Goal: Find specific page/section: Find specific page/section

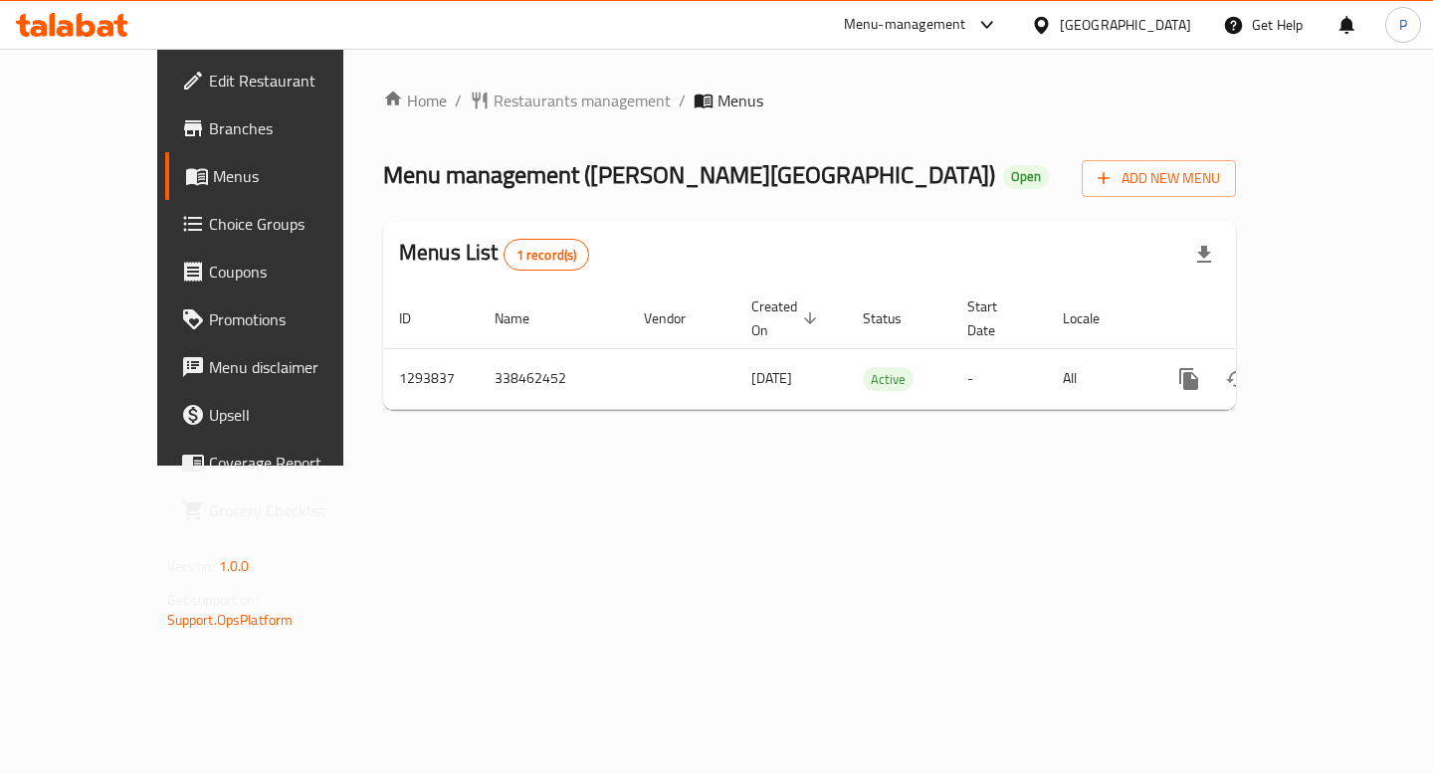
click at [1344, 367] on icon "enhanced table" at bounding box center [1332, 379] width 24 height 24
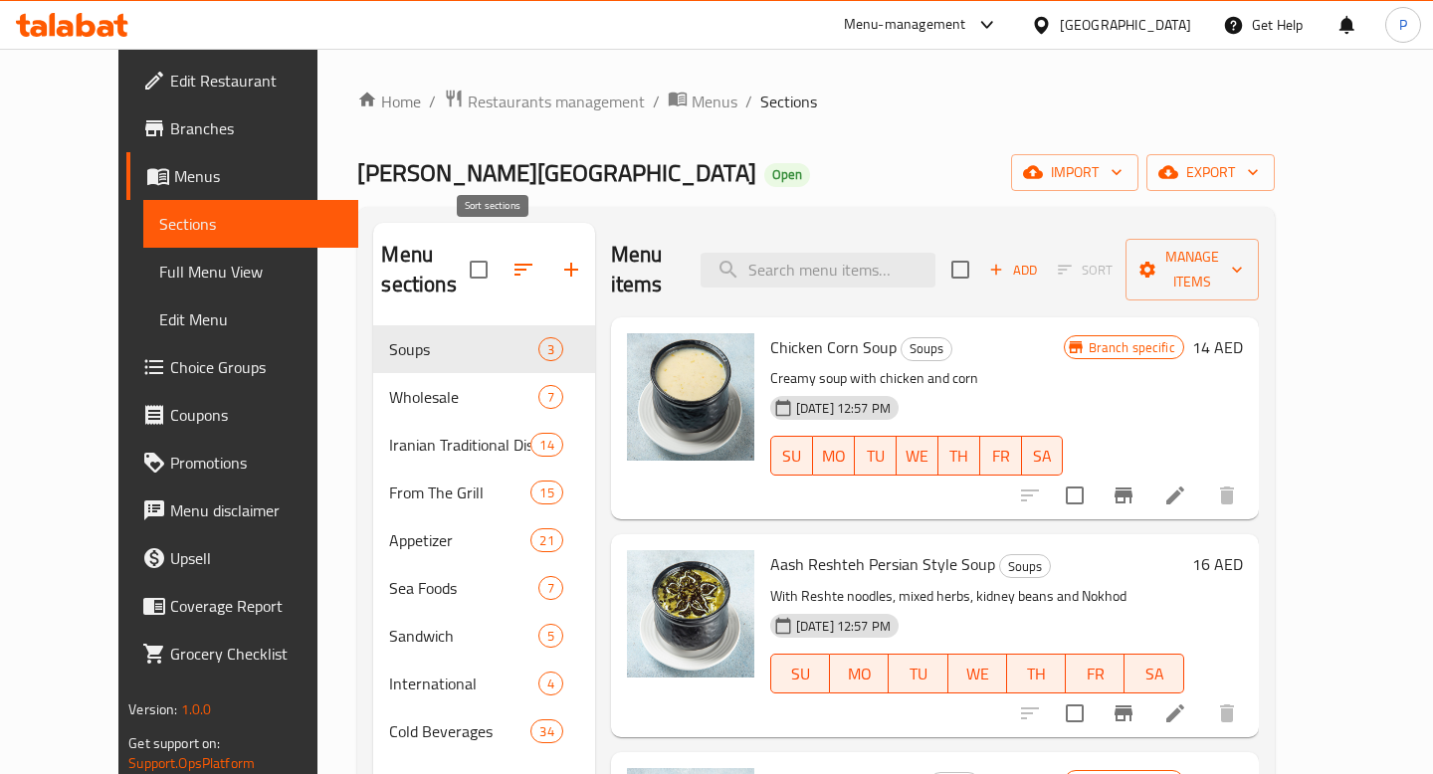
click at [511, 258] on icon "button" at bounding box center [523, 270] width 24 height 24
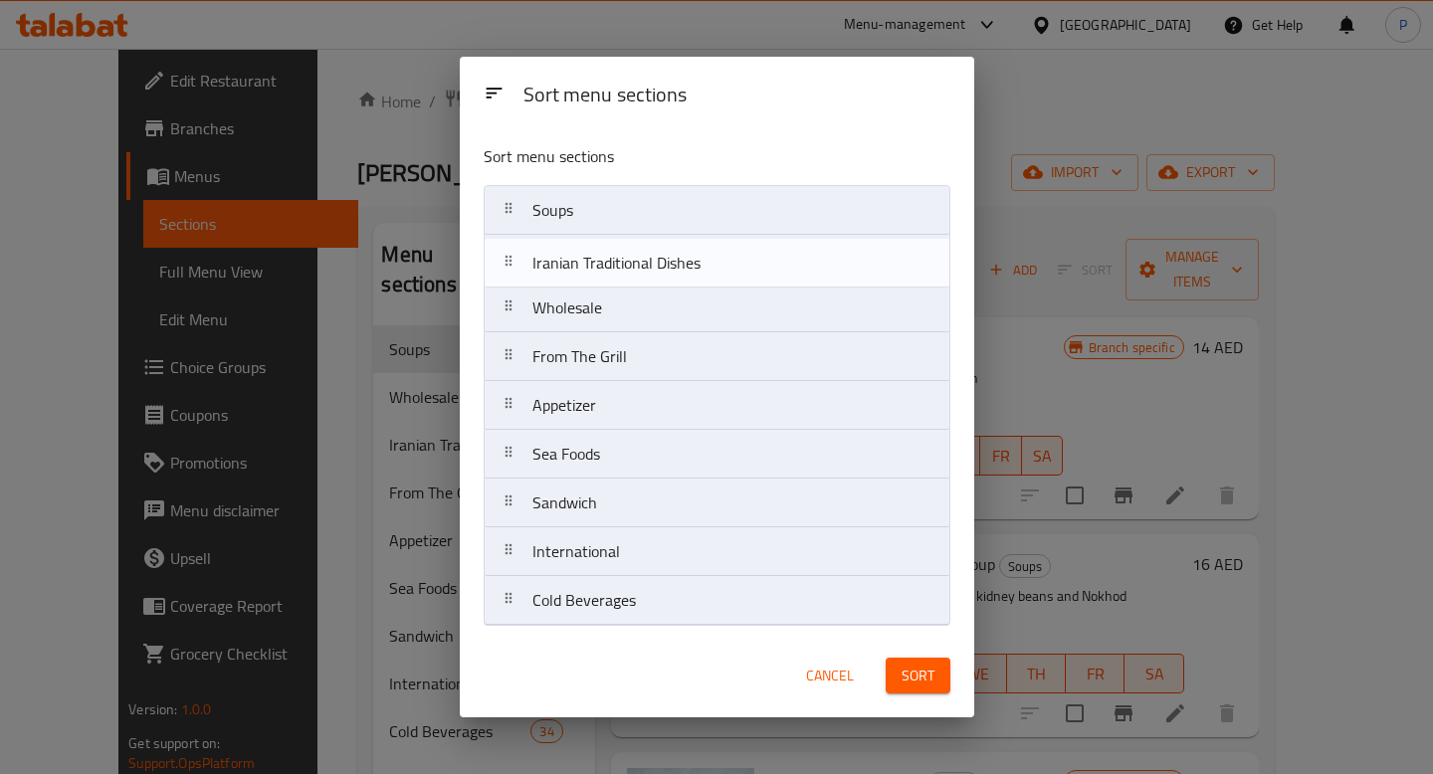
drag, startPoint x: 509, startPoint y: 314, endPoint x: 509, endPoint y: 263, distance: 51.7
click at [509, 263] on nav "Soups Wholesale Iranian Traditional Dishes From The Grill Appetizer Sea Foods S…" at bounding box center [717, 405] width 467 height 441
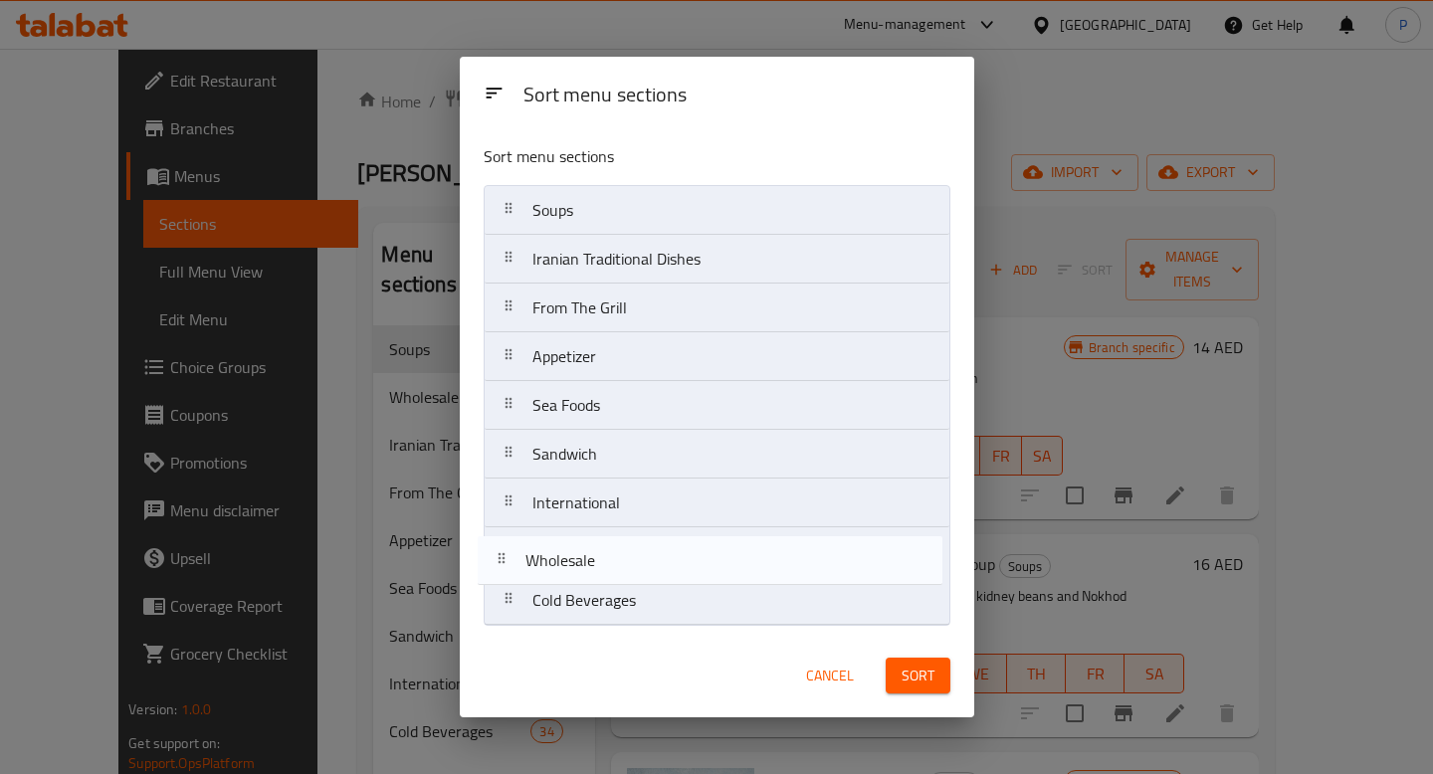
drag, startPoint x: 506, startPoint y: 300, endPoint x: 499, endPoint y: 560, distance: 259.8
click at [499, 560] on nav "Soups Iranian Traditional Dishes Wholesale From The Grill Appetizer Sea Foods S…" at bounding box center [717, 405] width 467 height 441
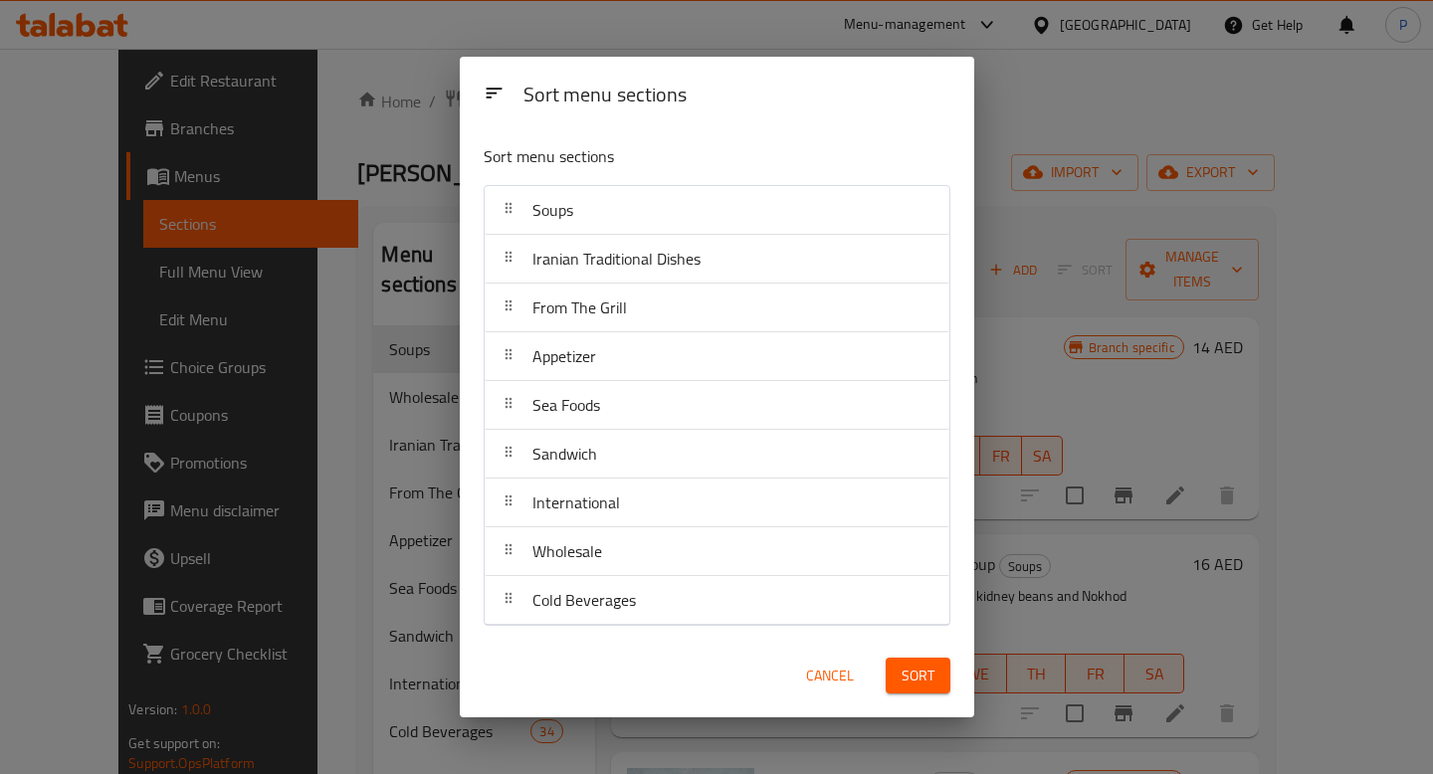
click at [916, 677] on span "Sort" at bounding box center [917, 676] width 33 height 25
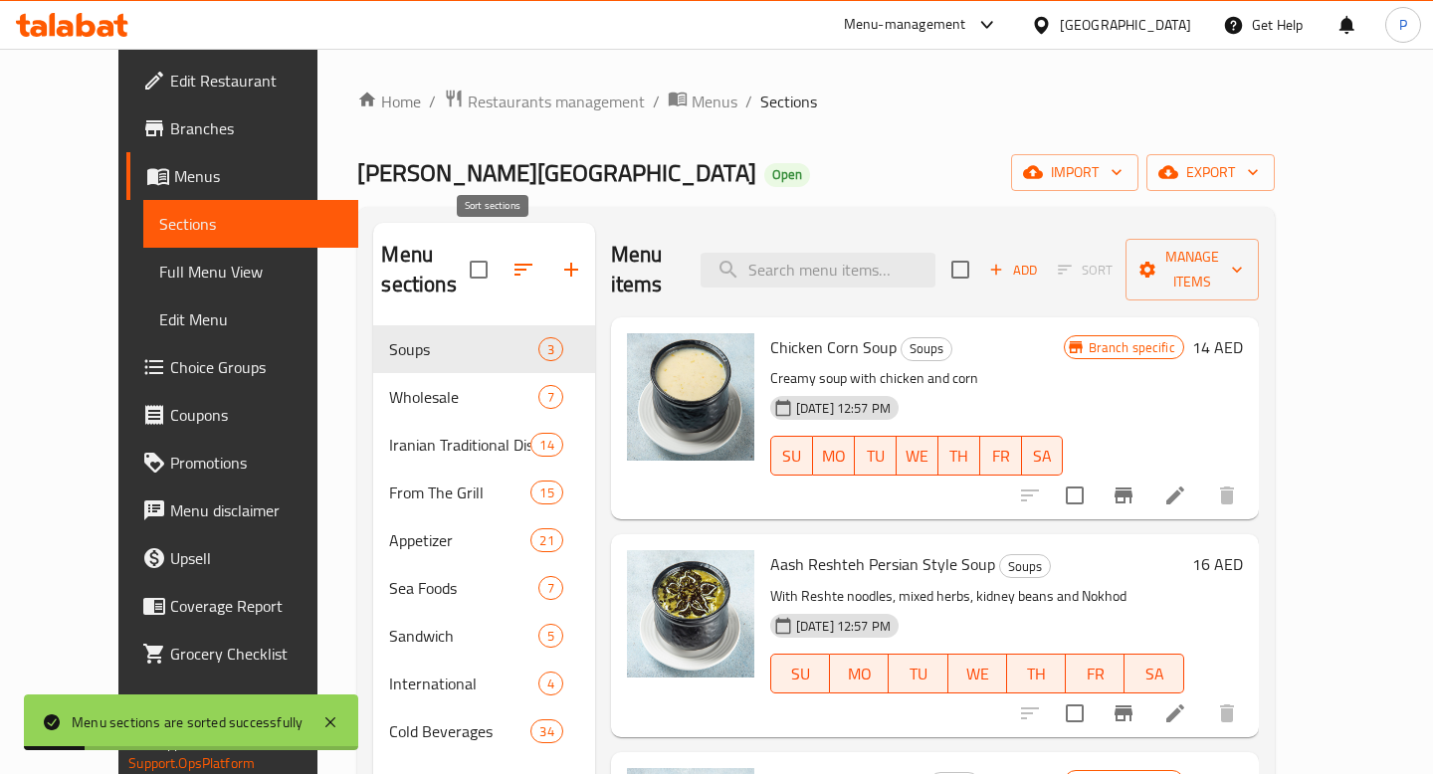
click at [511, 258] on icon "button" at bounding box center [523, 270] width 24 height 24
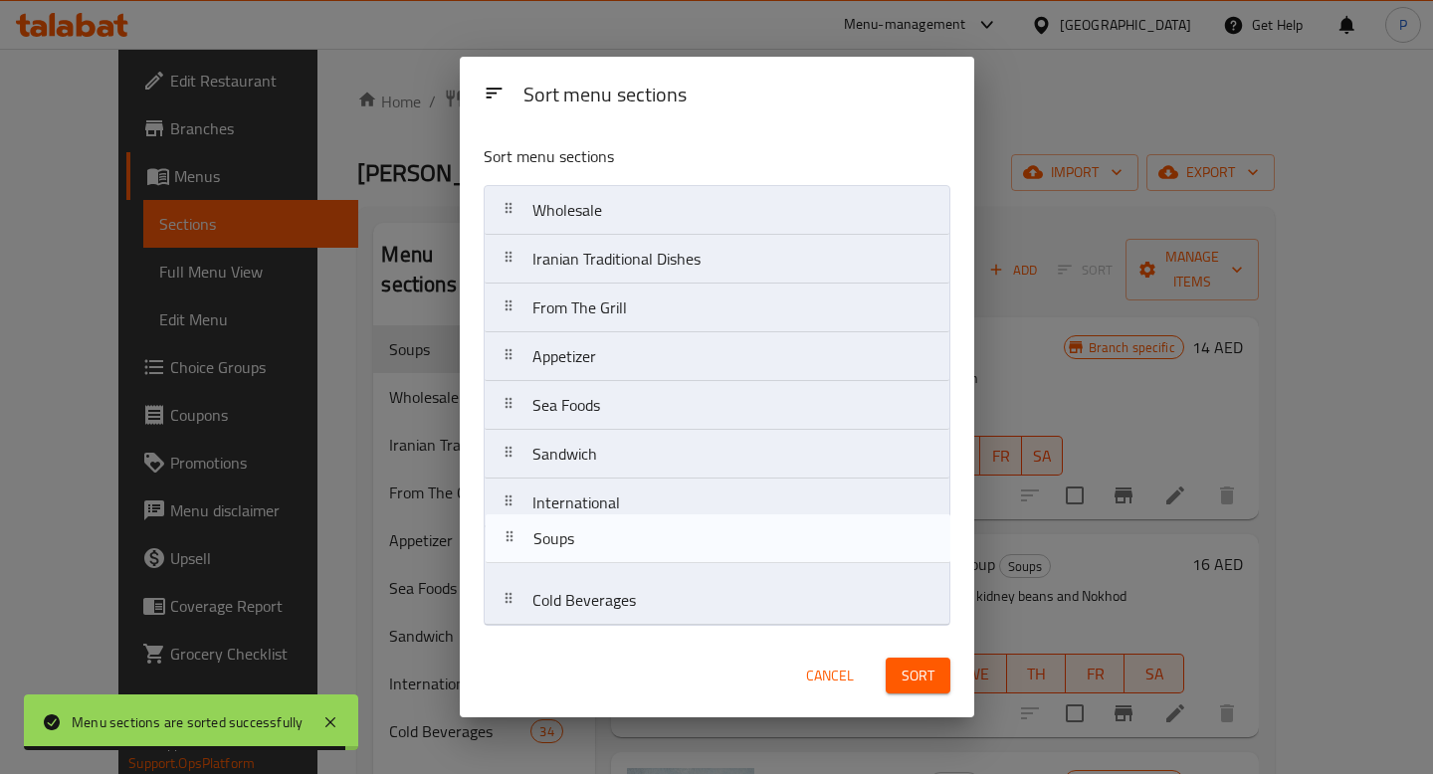
drag, startPoint x: 502, startPoint y: 211, endPoint x: 503, endPoint y: 548, distance: 337.3
click at [503, 548] on nav "Soups Wholesale Iranian Traditional Dishes From The Grill Appetizer Sea Foods S…" at bounding box center [717, 405] width 467 height 441
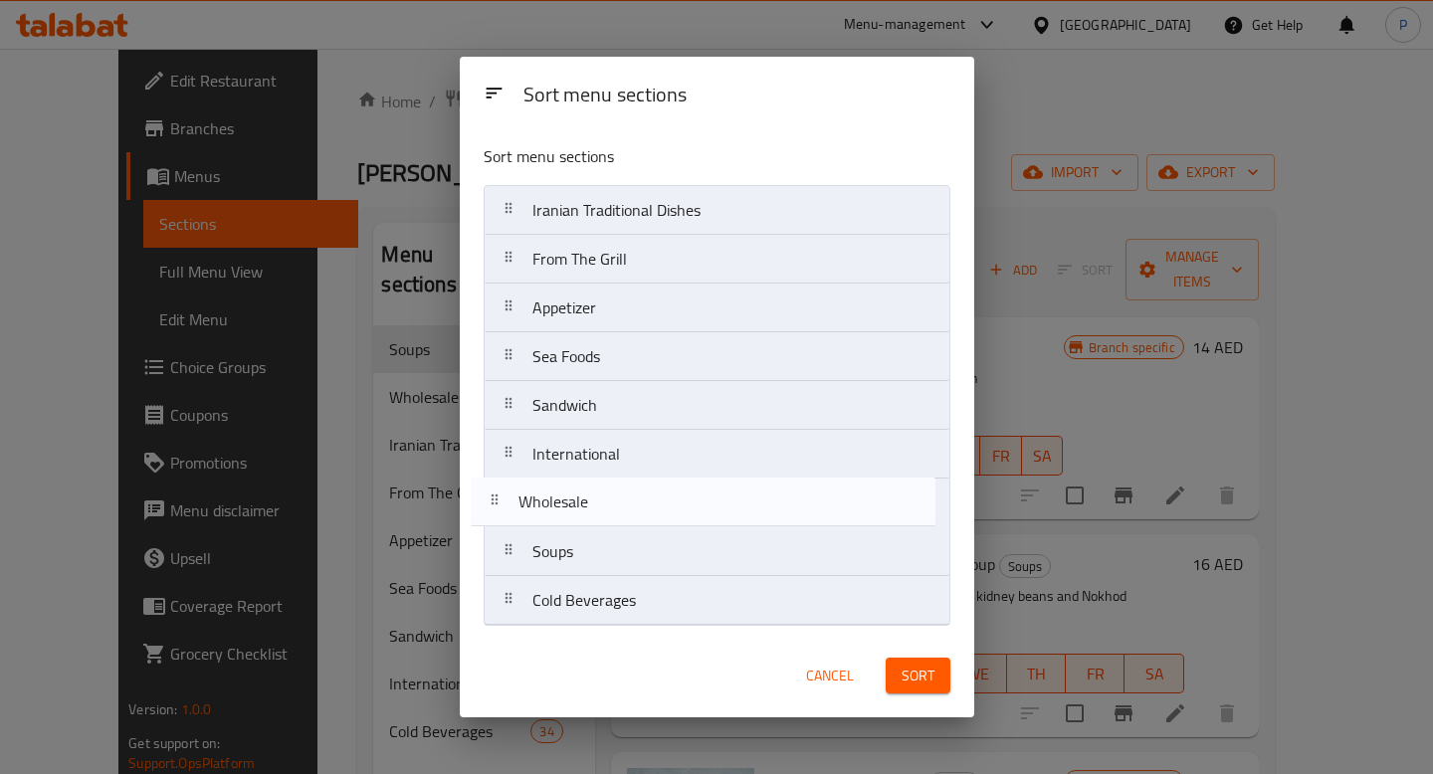
drag, startPoint x: 508, startPoint y: 219, endPoint x: 494, endPoint y: 516, distance: 297.8
click at [494, 516] on nav "Wholesale Iranian Traditional Dishes From The Grill Appetizer Sea Foods Sandwic…" at bounding box center [717, 405] width 467 height 441
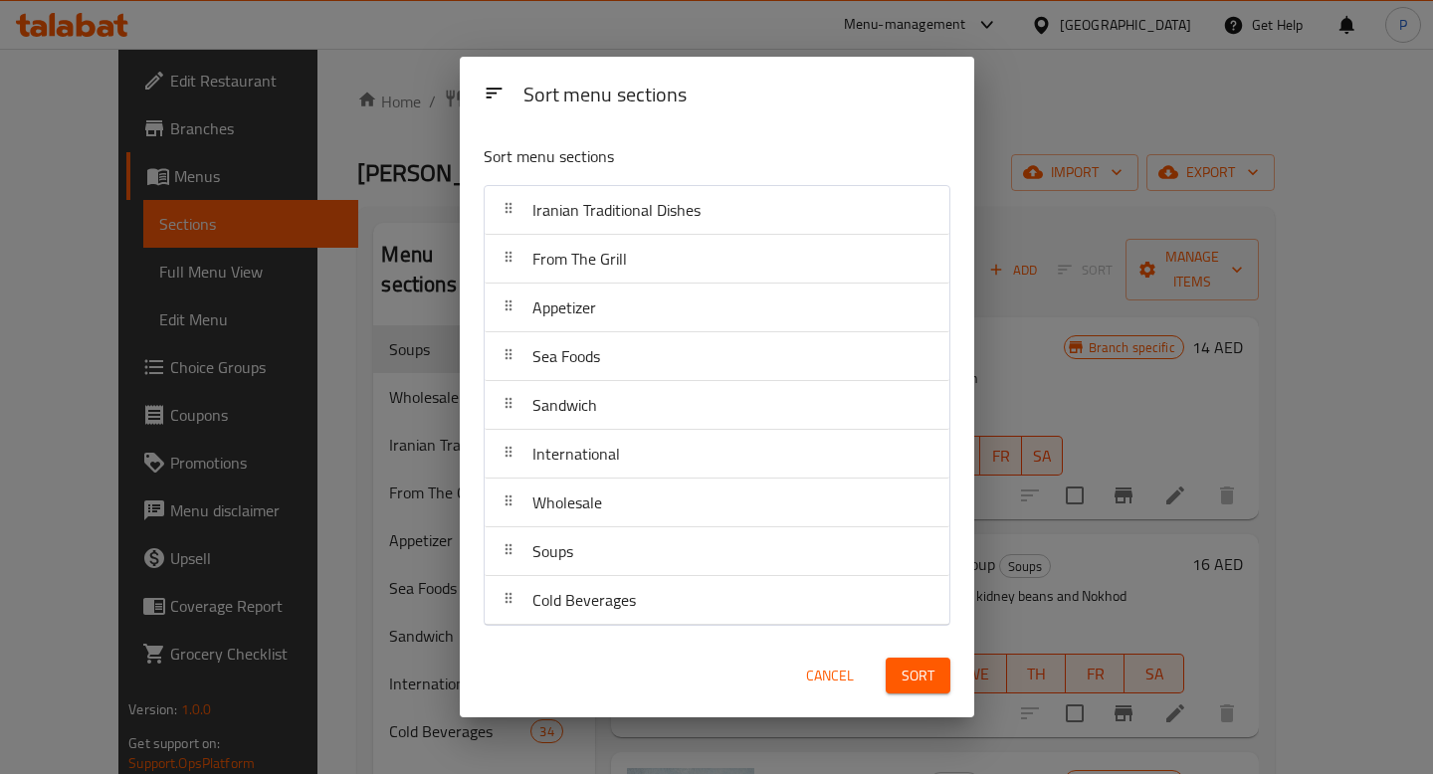
click at [904, 672] on span "Sort" at bounding box center [917, 676] width 33 height 25
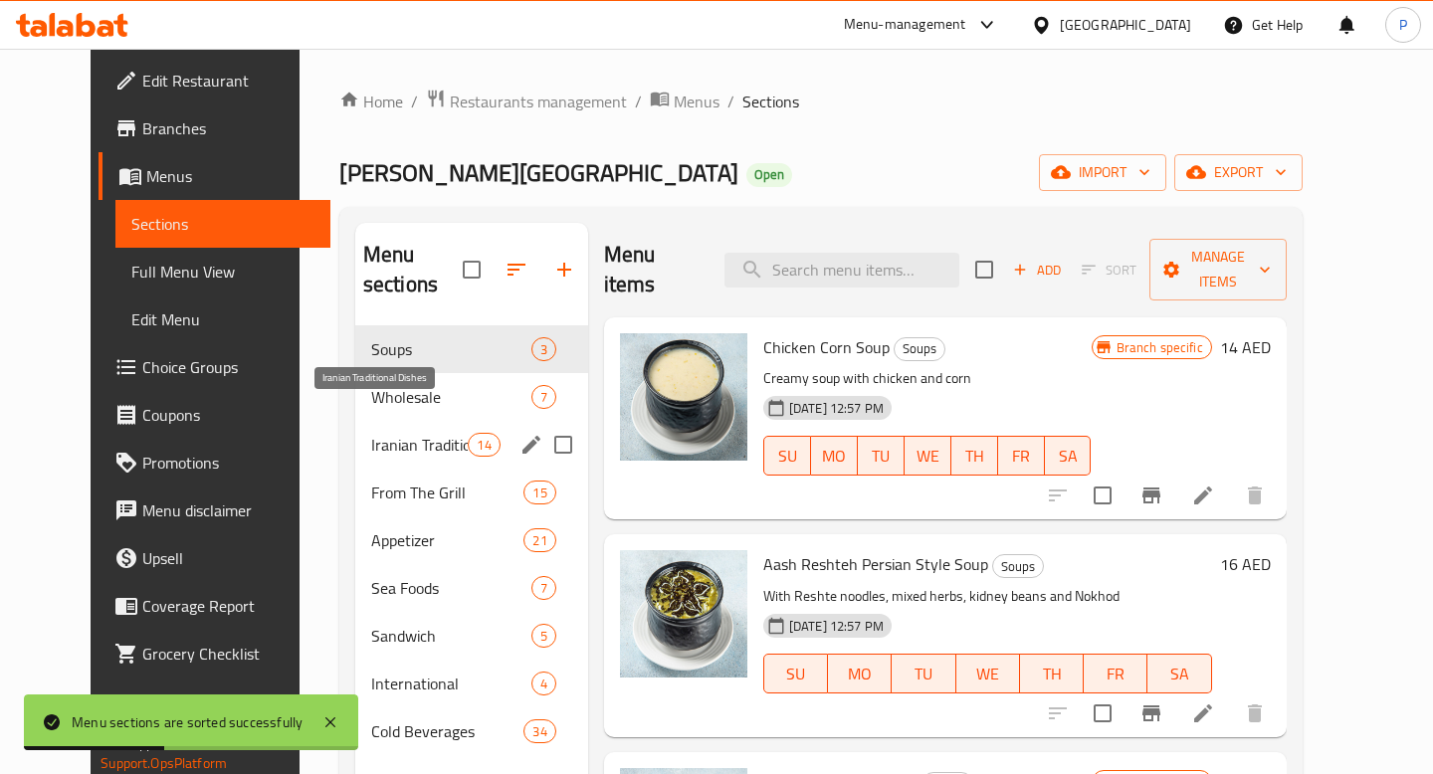
click at [399, 433] on span "Iranian Traditional Dishes" at bounding box center [420, 445] width 98 height 24
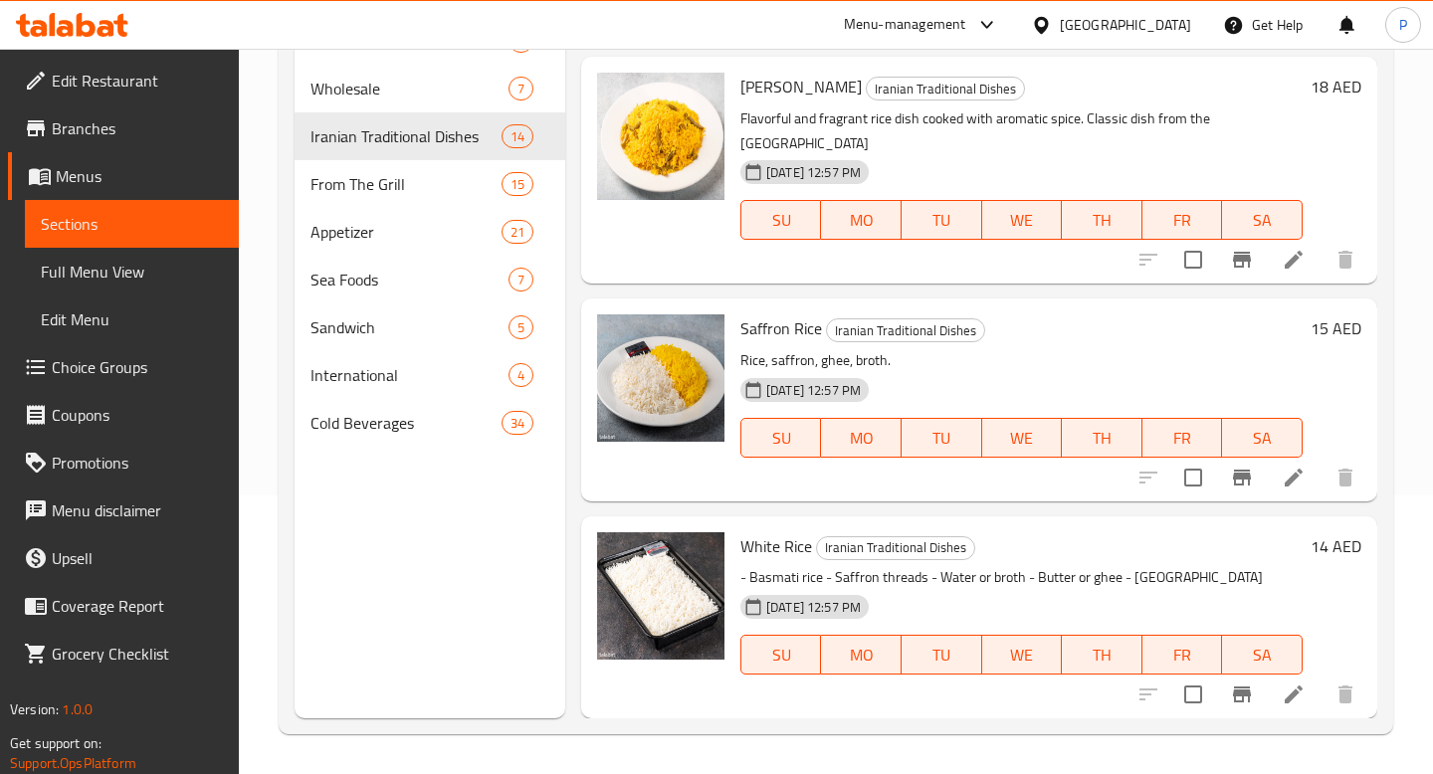
scroll to position [2079, 0]
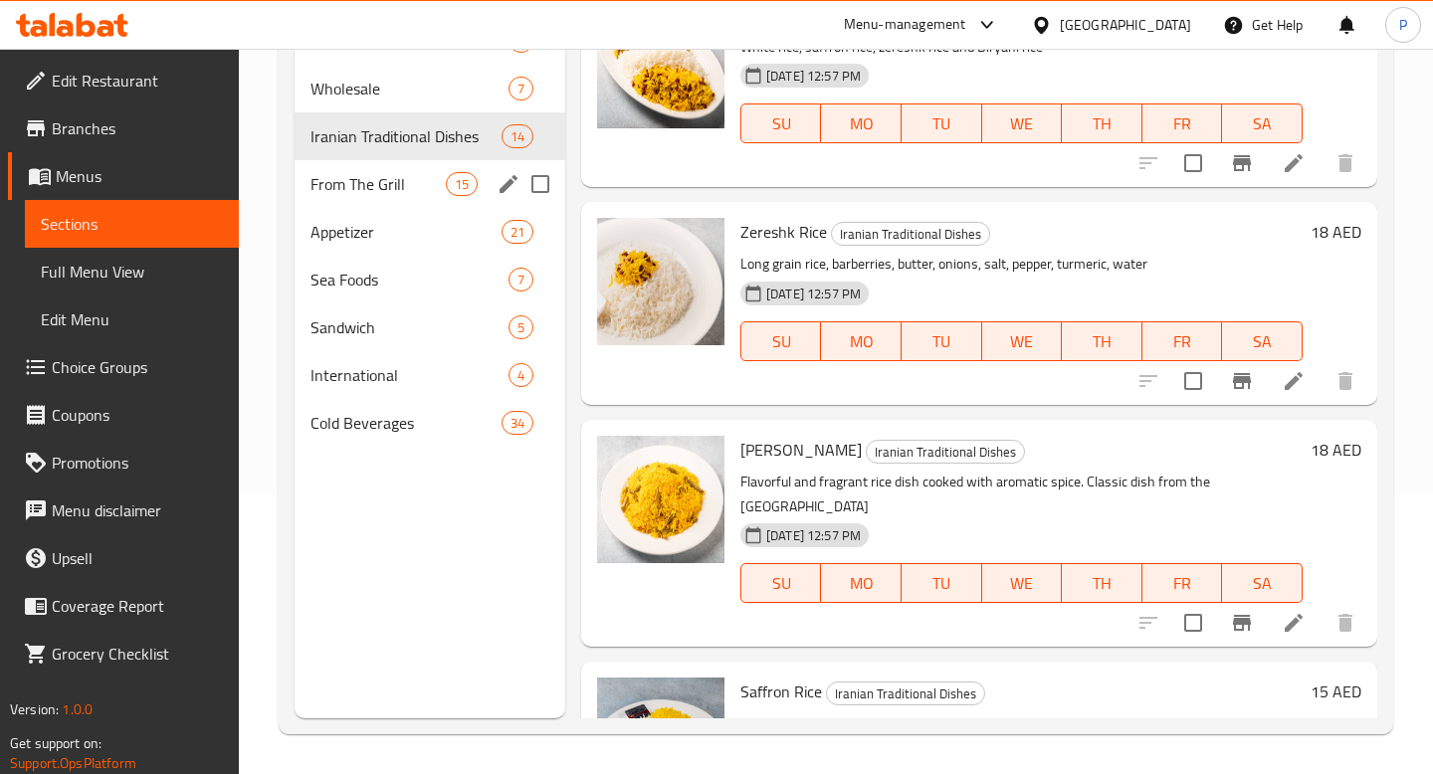
click at [366, 199] on div "From The Grill 15" at bounding box center [429, 184] width 271 height 48
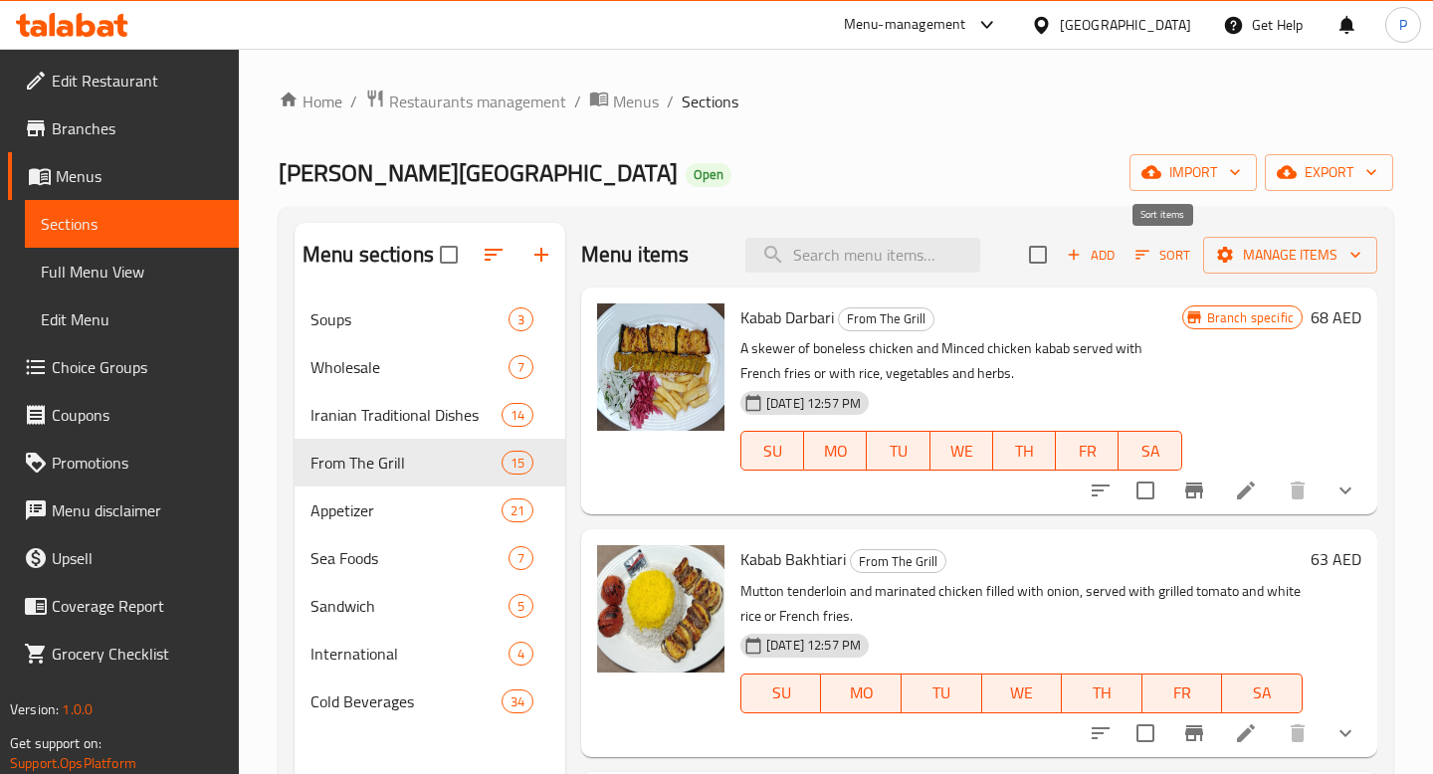
click at [1137, 255] on icon "button" at bounding box center [1142, 255] width 14 height 9
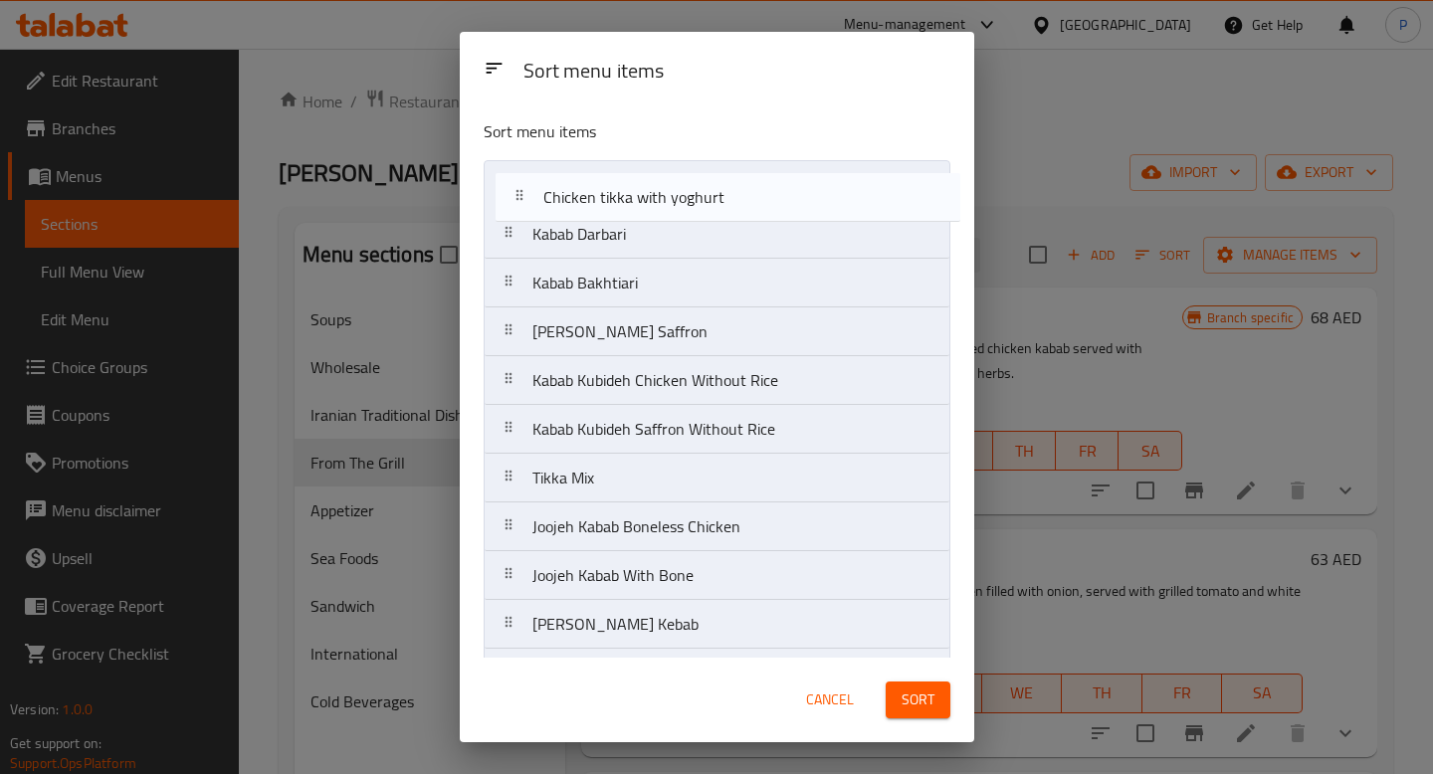
drag, startPoint x: 503, startPoint y: 628, endPoint x: 514, endPoint y: 195, distance: 432.9
click at [514, 195] on nav "Kabab Darbari Kabab Bakhtiari Joojeh Kabab Saffron Kabab Kubideh Chicken Withou…" at bounding box center [717, 526] width 467 height 733
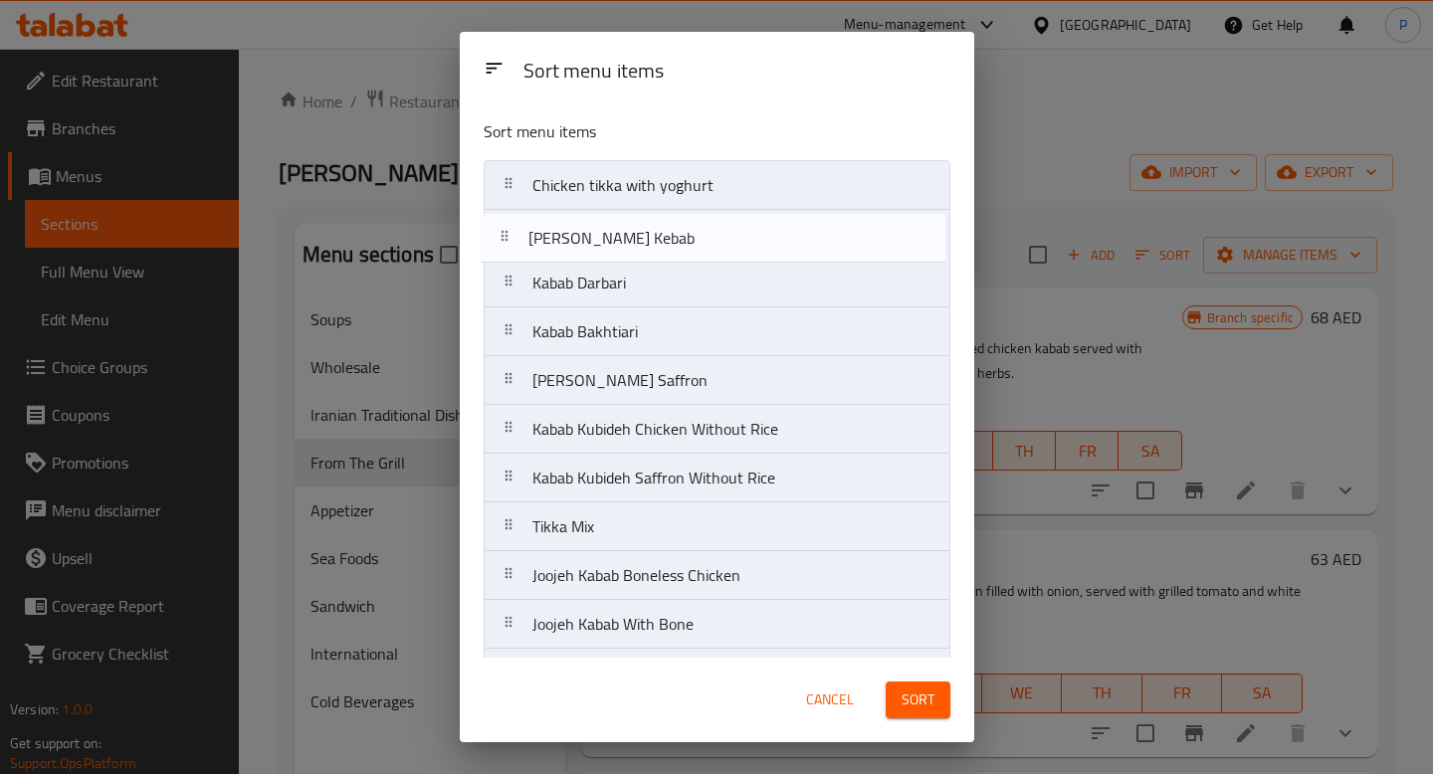
drag, startPoint x: 516, startPoint y: 633, endPoint x: 511, endPoint y: 233, distance: 400.0
click at [511, 233] on nav "Chicken tikka with yoghurt Kabab Darbari Kabab Bakhtiari Joojeh Kabab Saffron K…" at bounding box center [717, 526] width 467 height 733
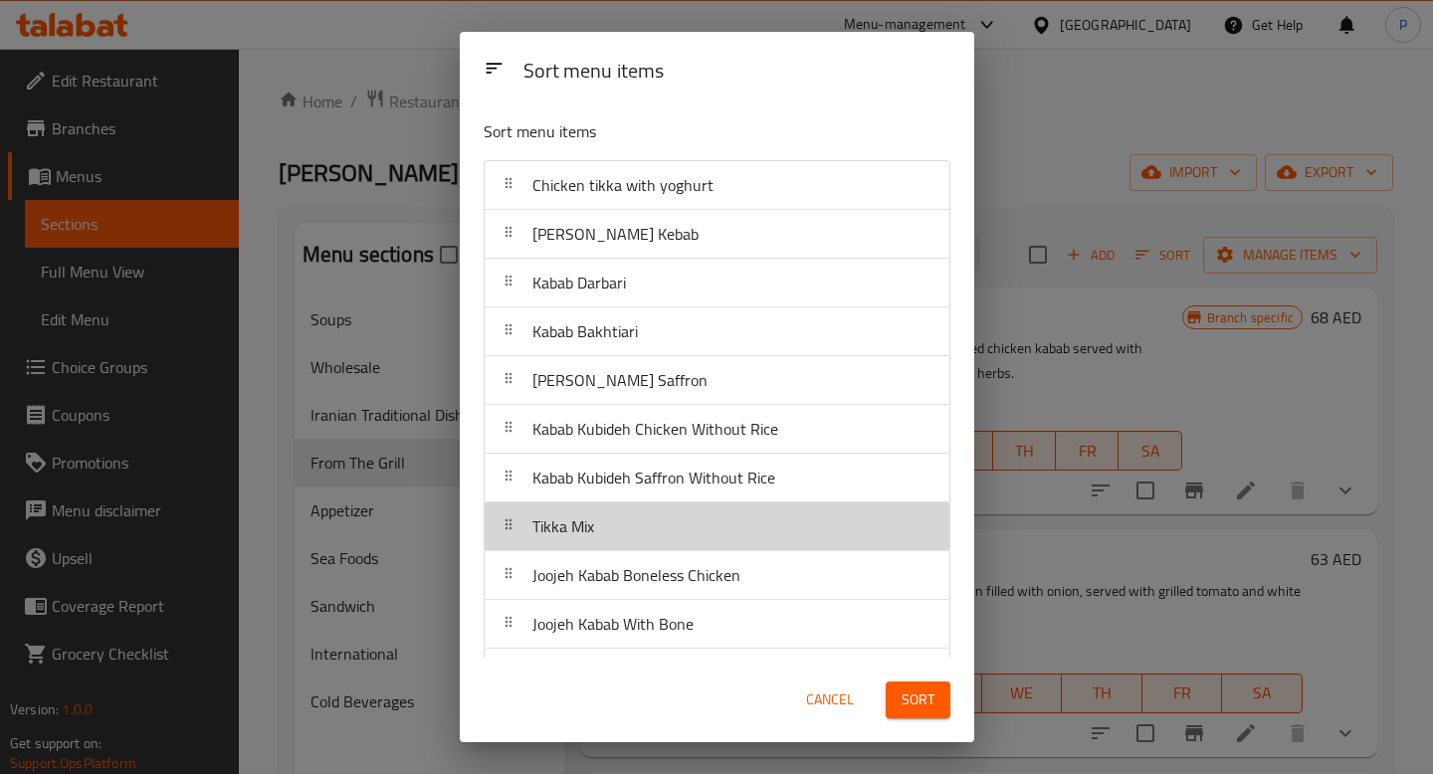
scroll to position [2, 0]
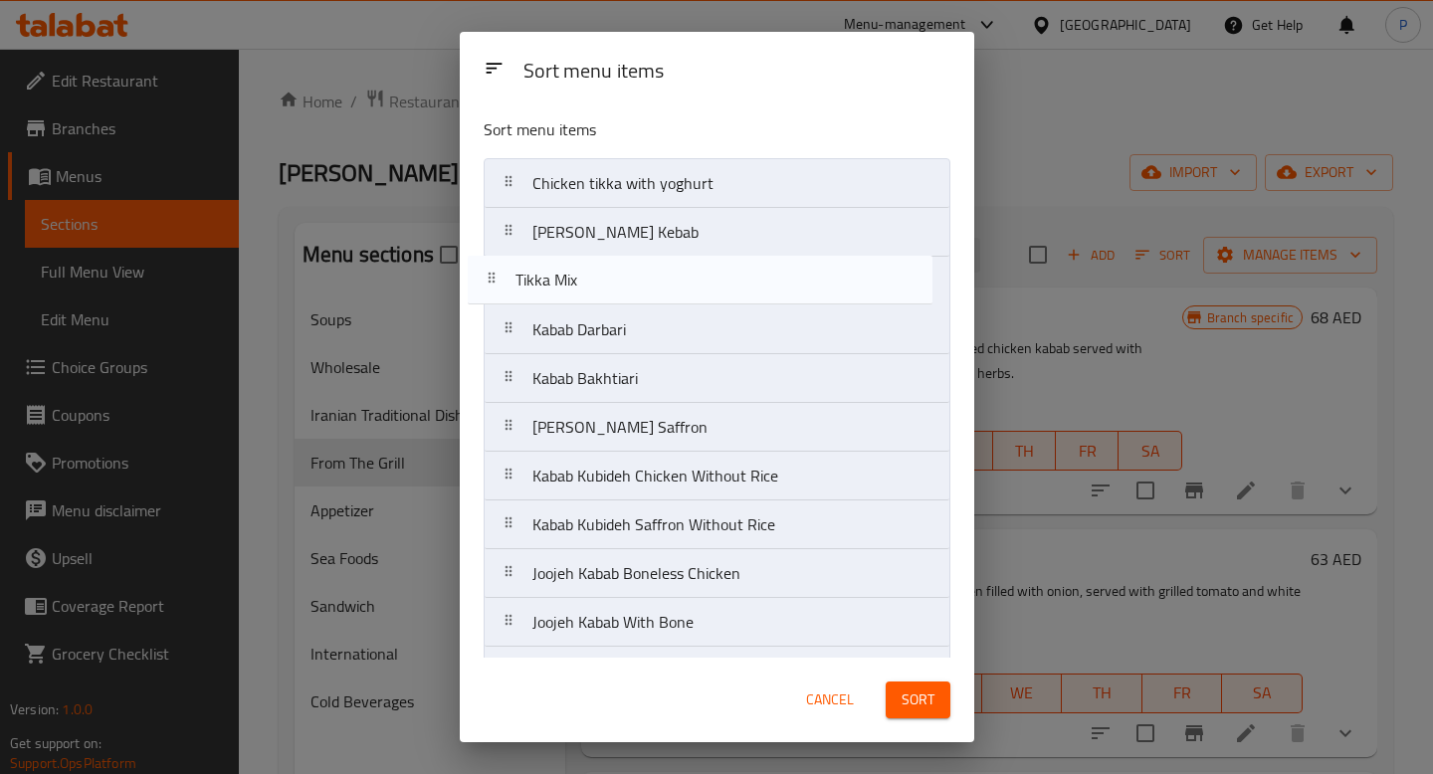
drag, startPoint x: 513, startPoint y: 530, endPoint x: 496, endPoint y: 277, distance: 254.3
click at [496, 277] on nav "Chicken tikka with yoghurt Tikka [PERSON_NAME] Kebab Kabab Darbari Kabab Bakhti…" at bounding box center [717, 524] width 467 height 733
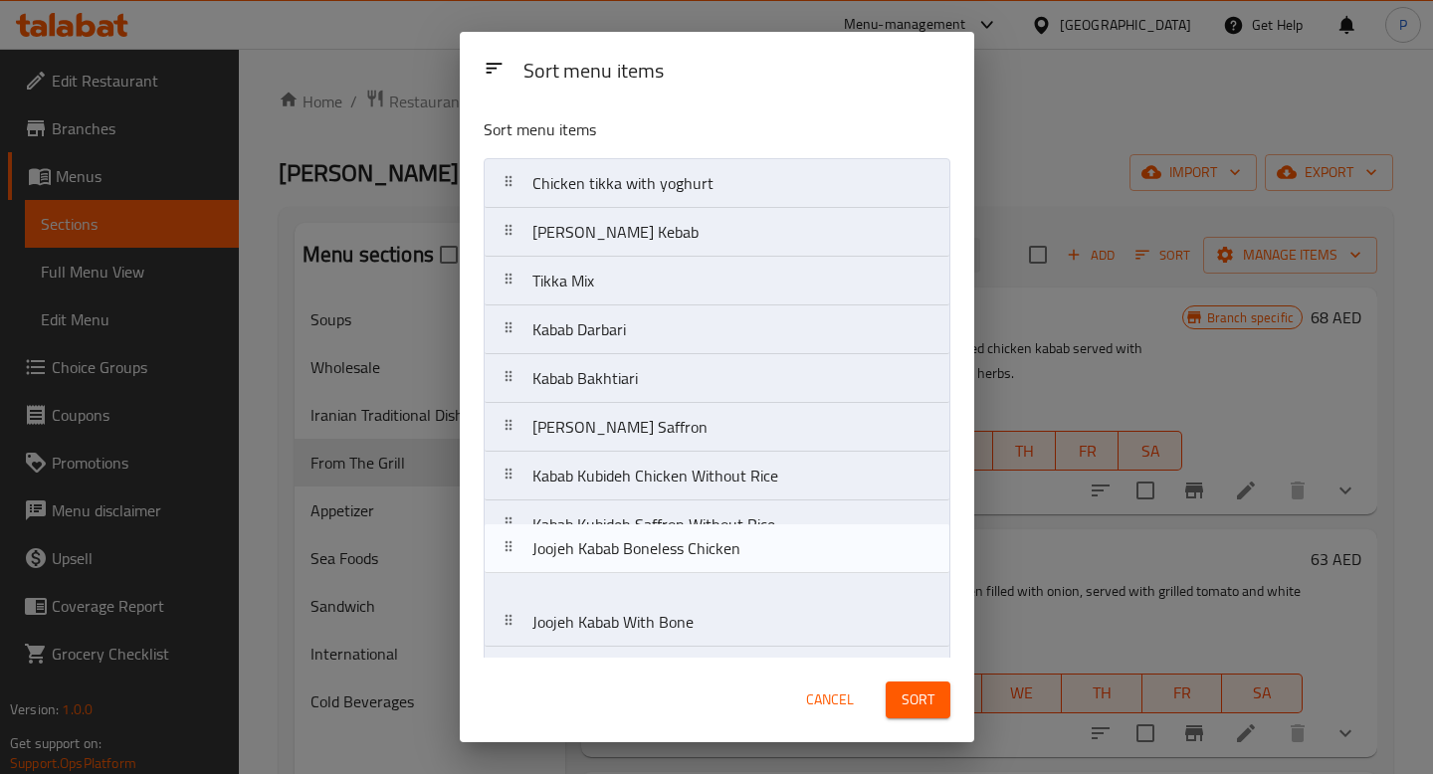
scroll to position [6, 0]
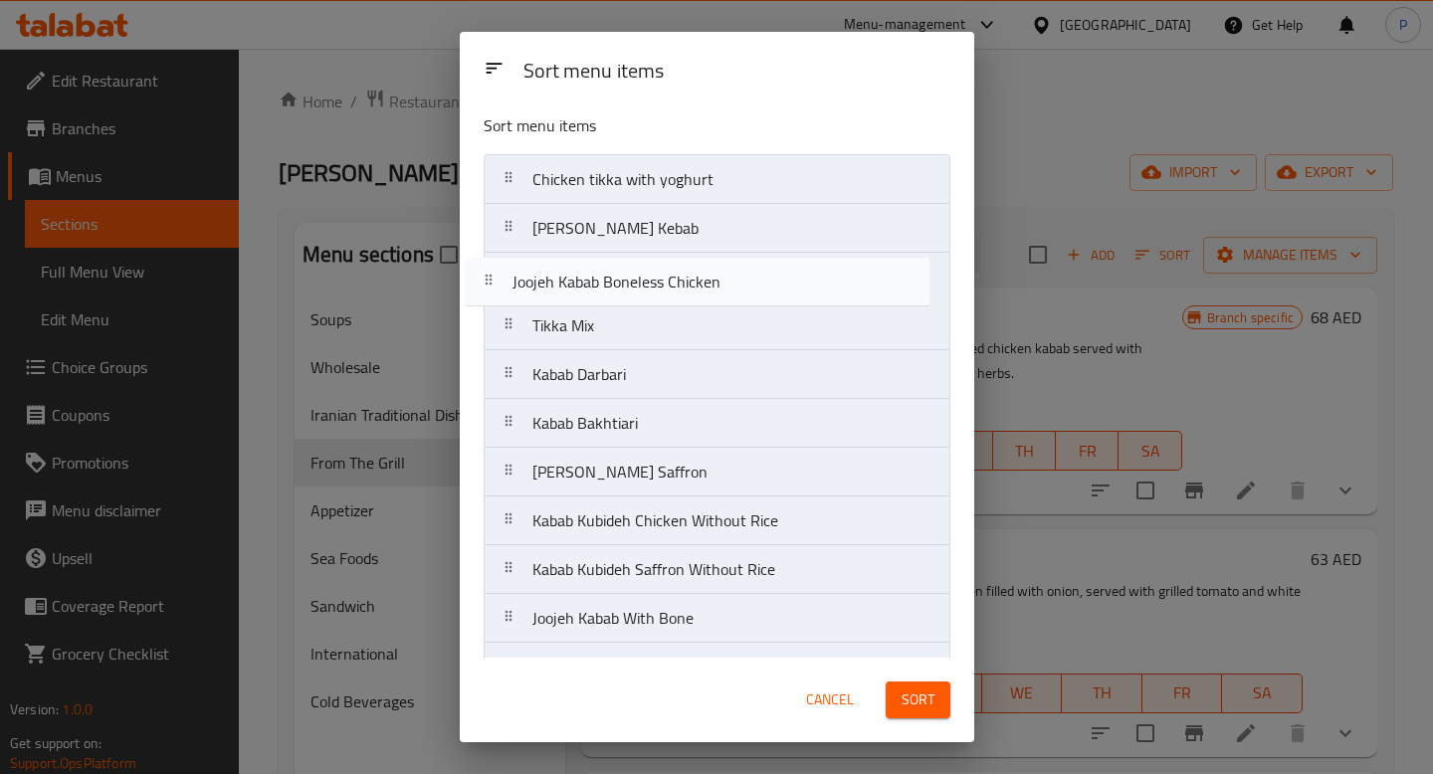
drag, startPoint x: 507, startPoint y: 570, endPoint x: 488, endPoint y: 270, distance: 301.1
click at [488, 270] on nav "Chicken tikka with yoghurt Tikka [PERSON_NAME] Kebab Tikka Mix Kabab Darbari Ka…" at bounding box center [717, 520] width 467 height 733
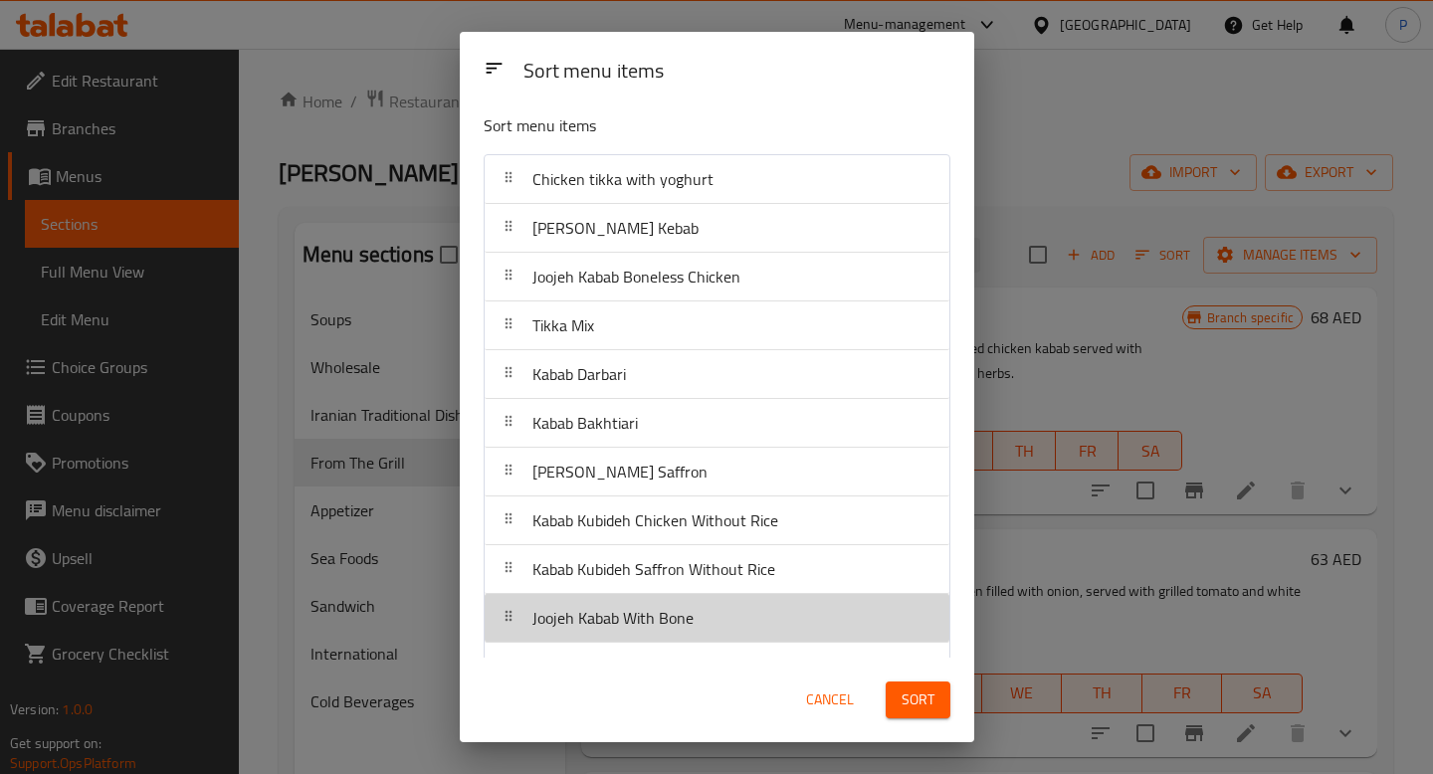
scroll to position [10, 0]
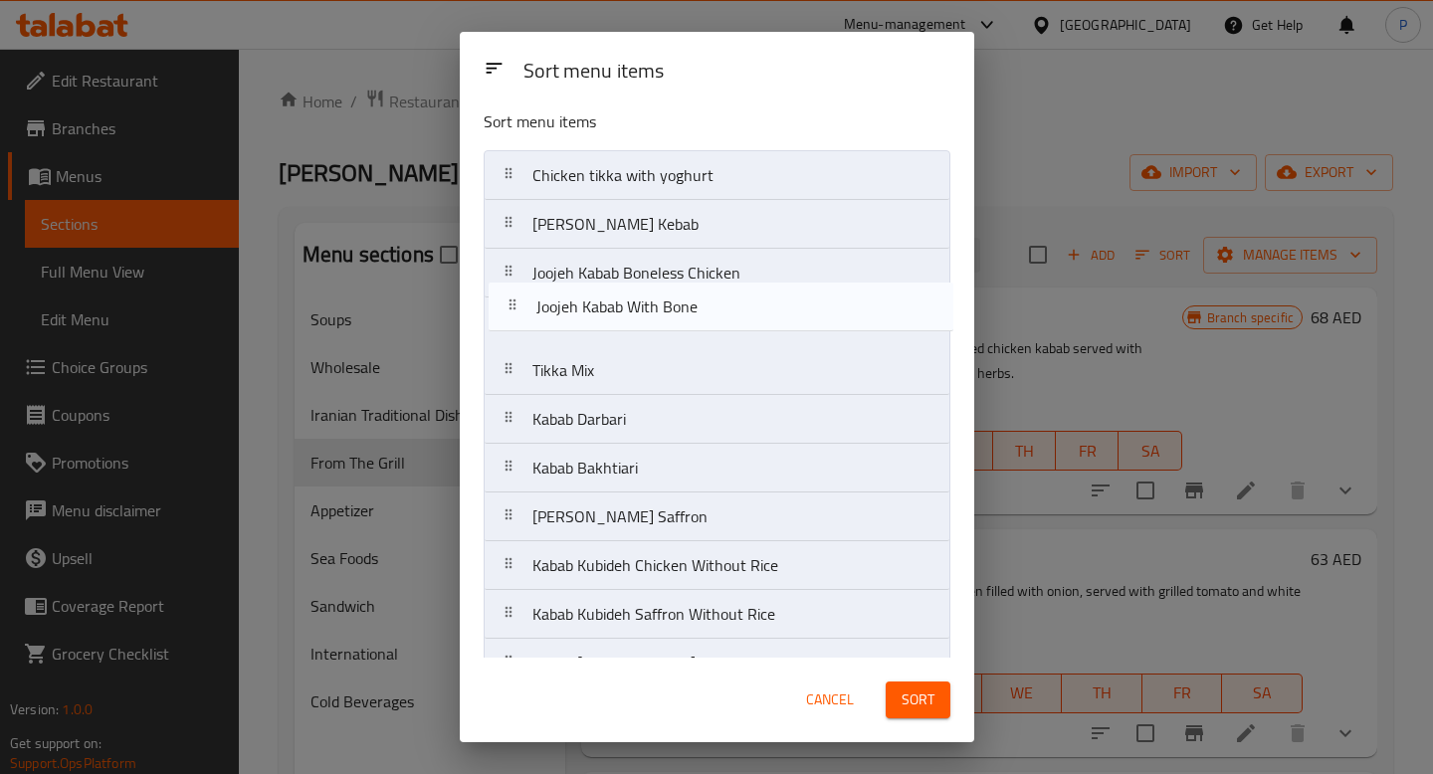
drag, startPoint x: 507, startPoint y: 623, endPoint x: 511, endPoint y: 298, distance: 324.4
click at [511, 298] on nav "Chicken tikka with yoghurt Tikka [PERSON_NAME] Kebab Joojeh Kabab Boneless Chic…" at bounding box center [717, 516] width 467 height 733
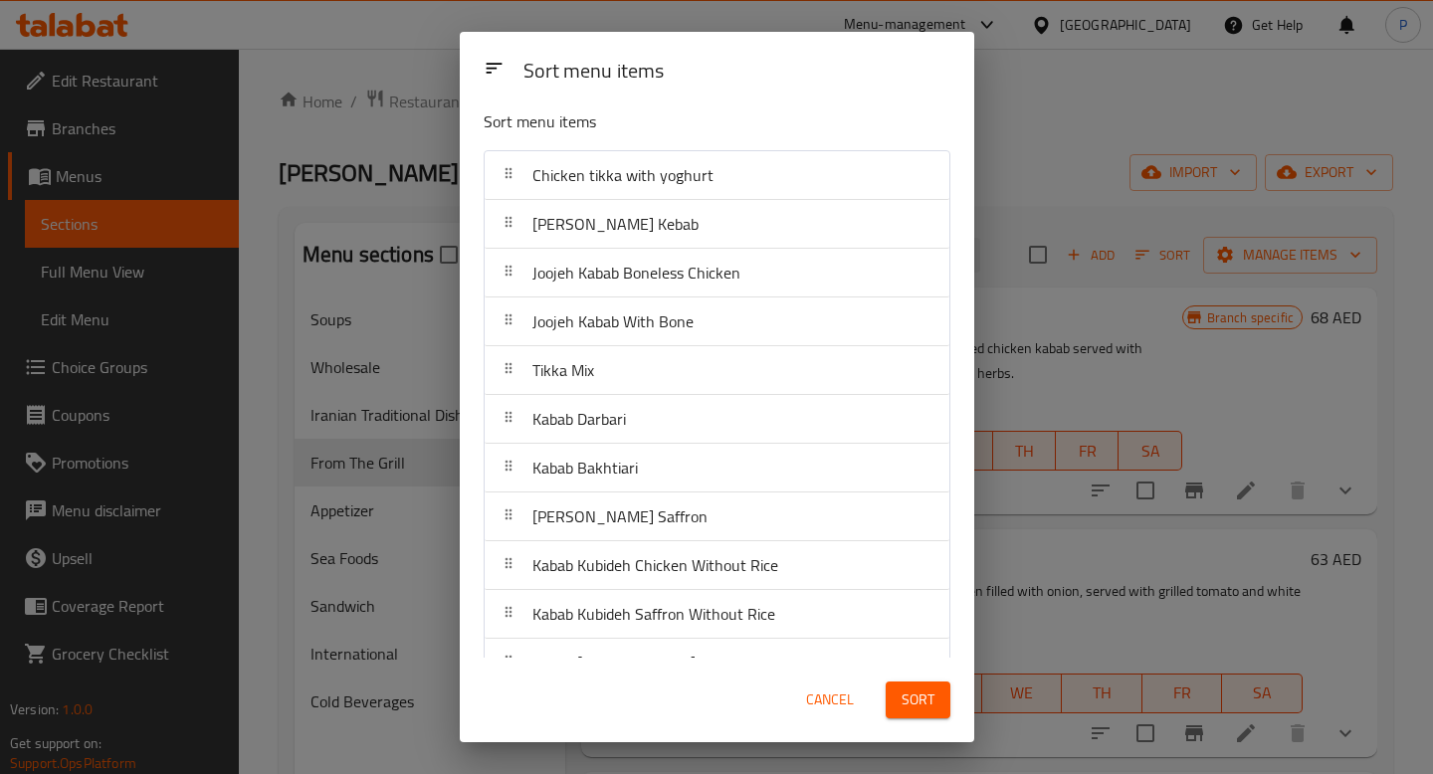
click at [936, 704] on button "Sort" at bounding box center [917, 700] width 65 height 37
